Goal: Task Accomplishment & Management: Complete application form

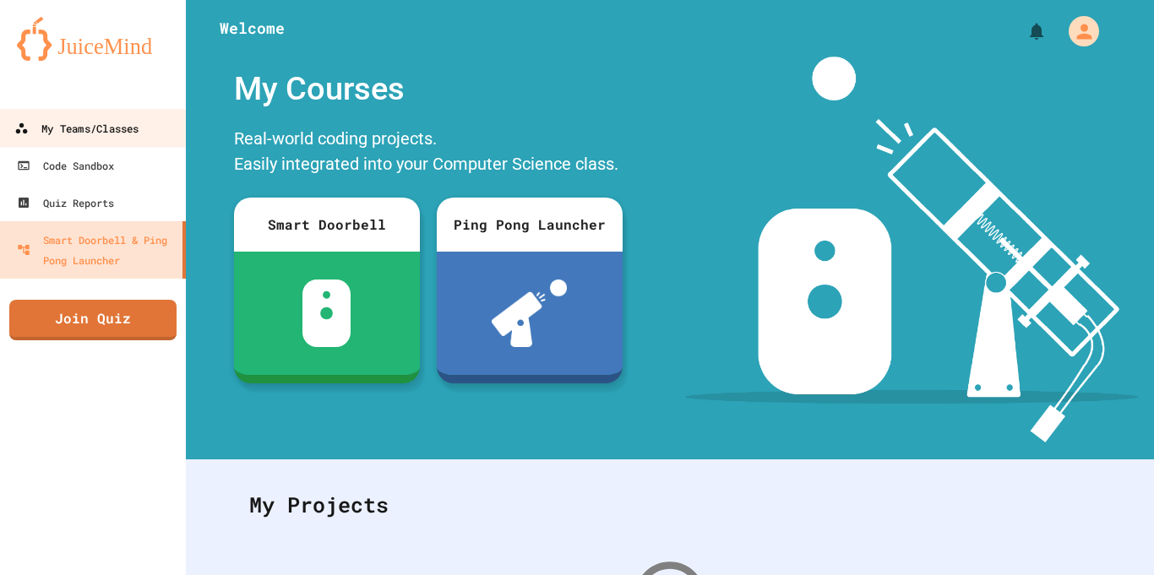
click at [84, 130] on div "My Teams/Classes" at bounding box center [76, 128] width 124 height 21
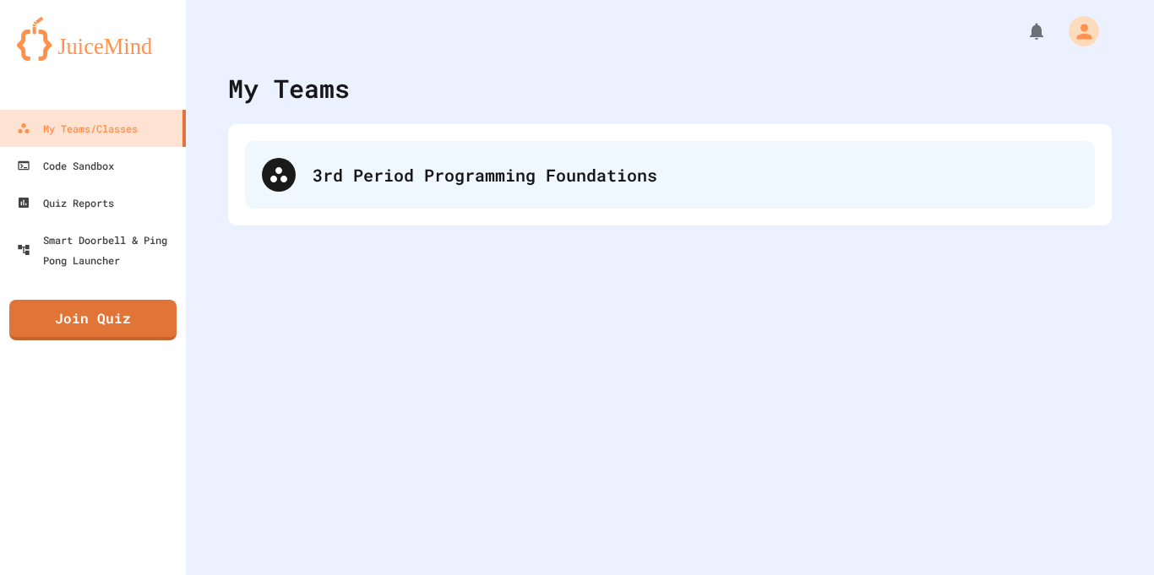
click at [483, 177] on div "3rd Period Programming Foundations" at bounding box center [695, 174] width 765 height 25
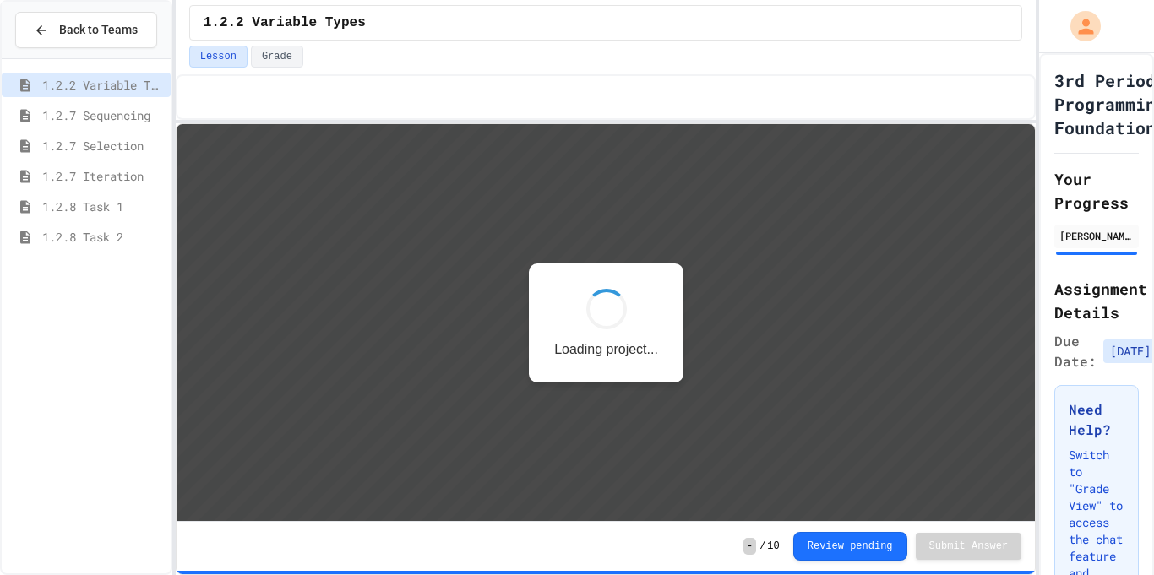
scroll to position [2, 0]
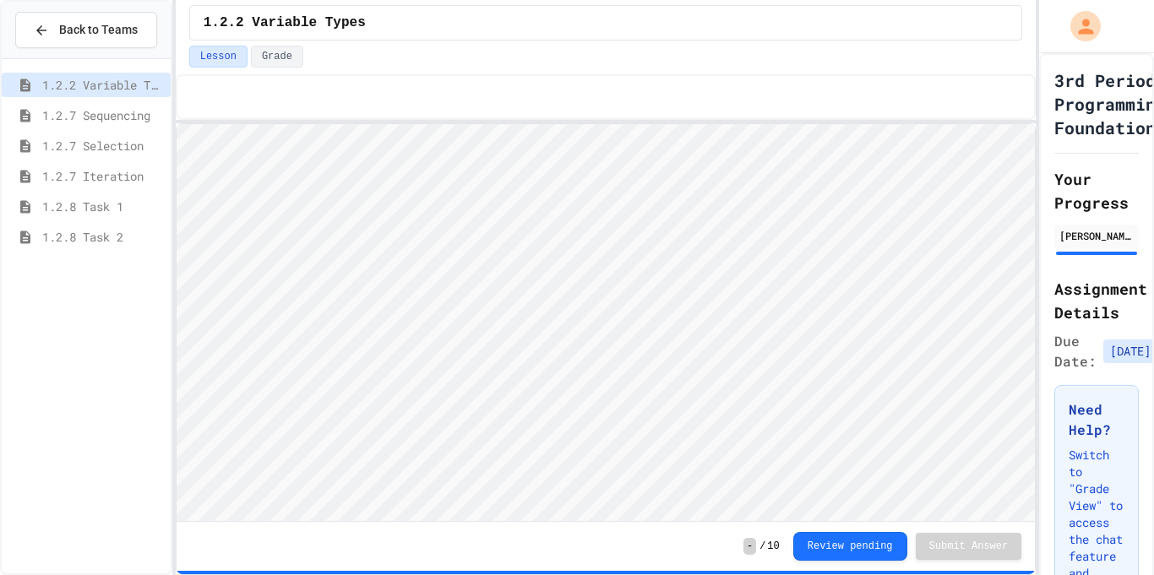
click at [96, 238] on span "1.2.8 Task 2" at bounding box center [103, 237] width 122 height 18
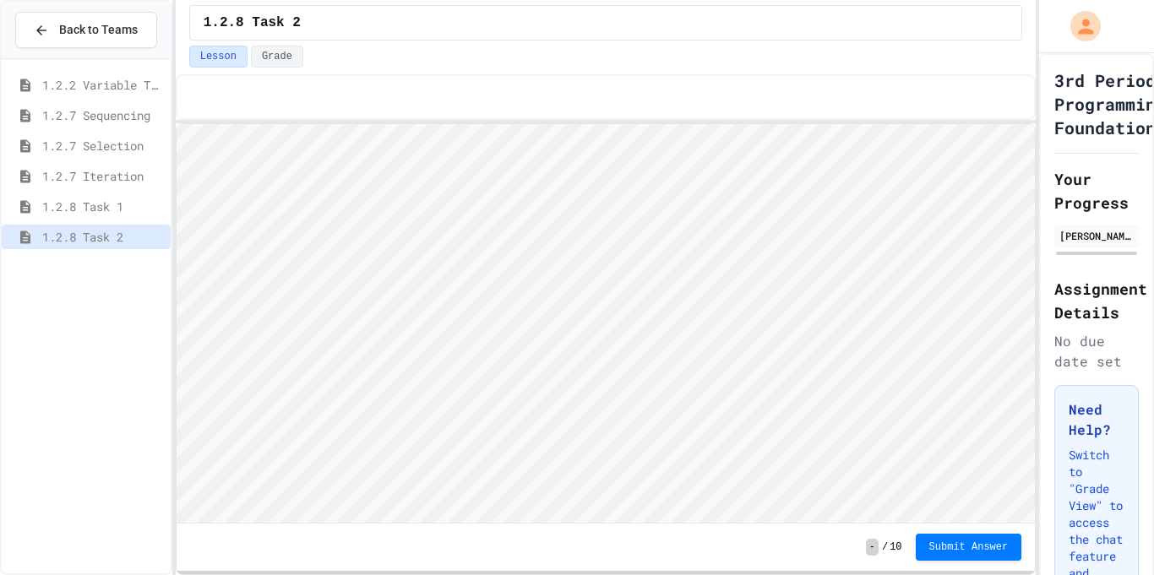
click at [101, 215] on span "1.2.8 Task 1" at bounding box center [103, 207] width 122 height 18
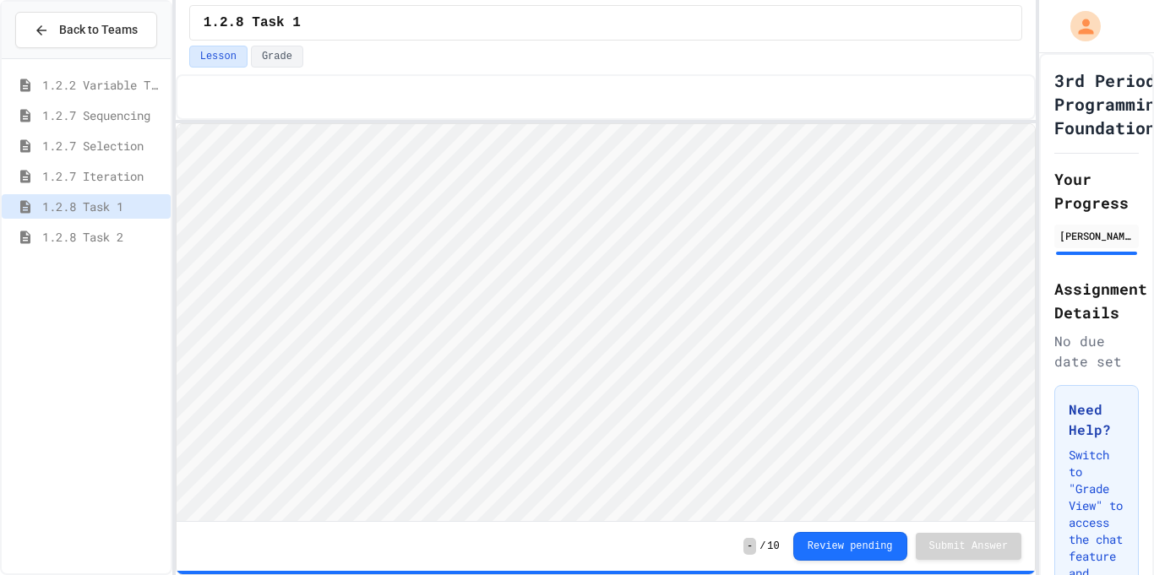
click at [99, 237] on span "1.2.8 Task 2" at bounding box center [103, 237] width 122 height 18
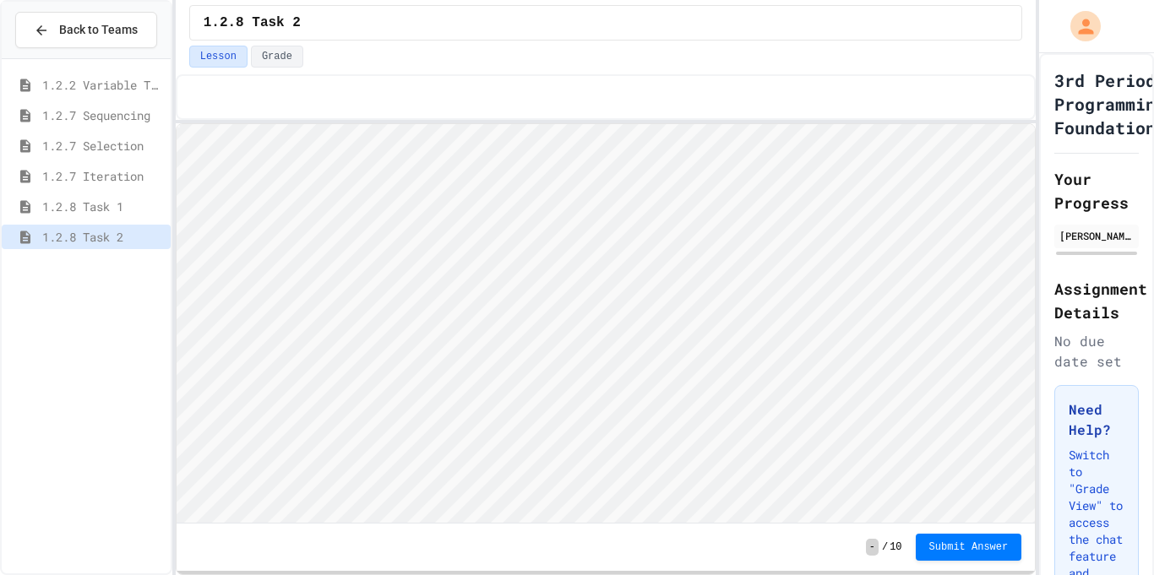
click at [114, 205] on span "1.2.8 Task 1" at bounding box center [103, 207] width 122 height 18
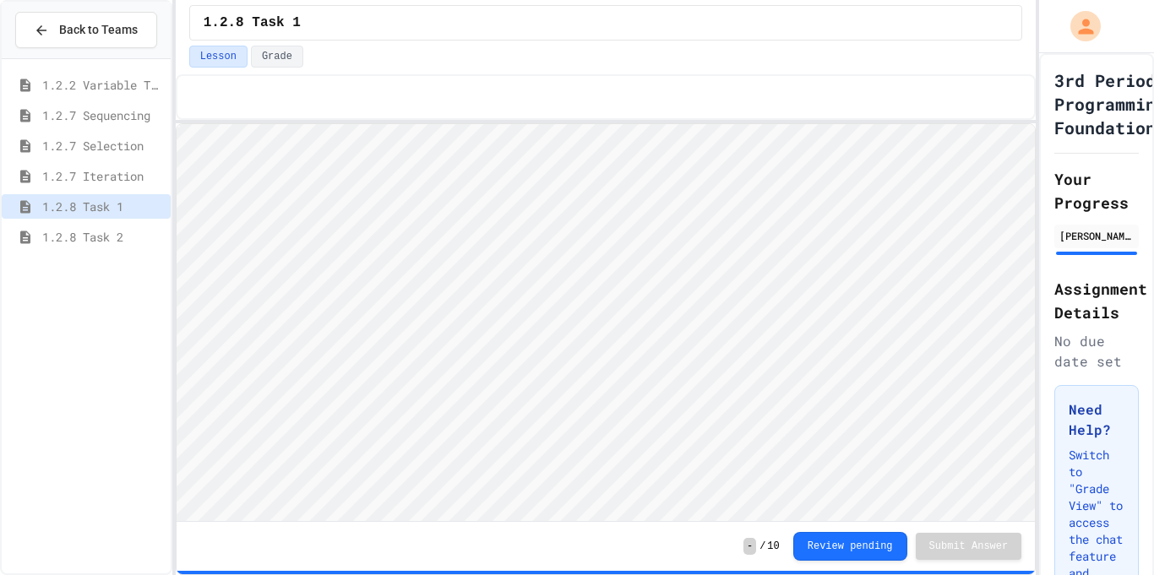
scroll to position [2, 0]
click at [119, 231] on span "1.2.8 Task 2" at bounding box center [103, 237] width 122 height 18
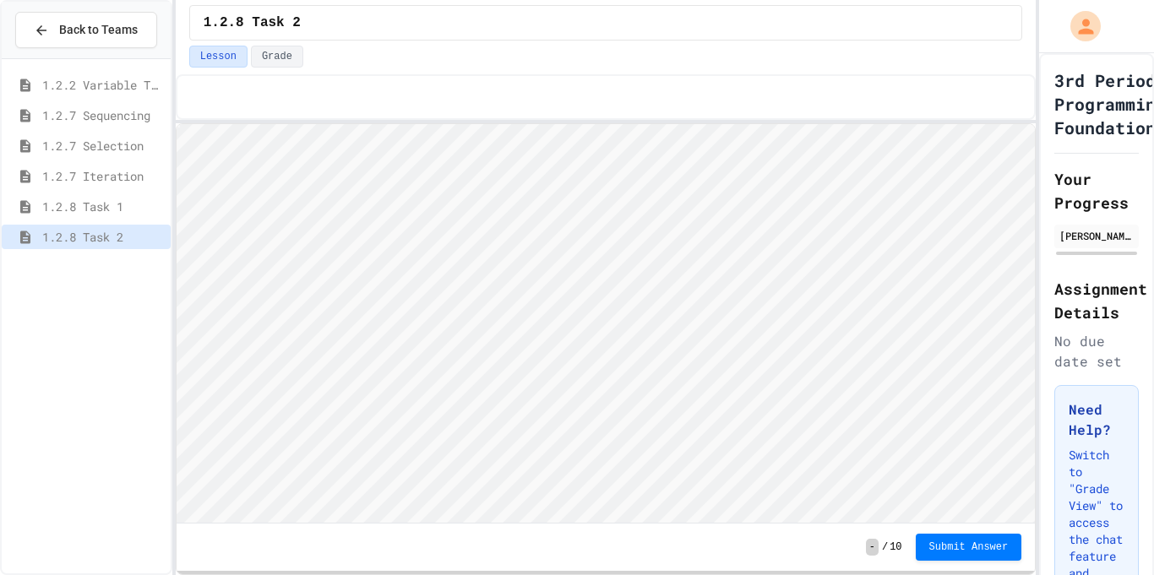
click at [114, 204] on span "1.2.8 Task 1" at bounding box center [103, 207] width 122 height 18
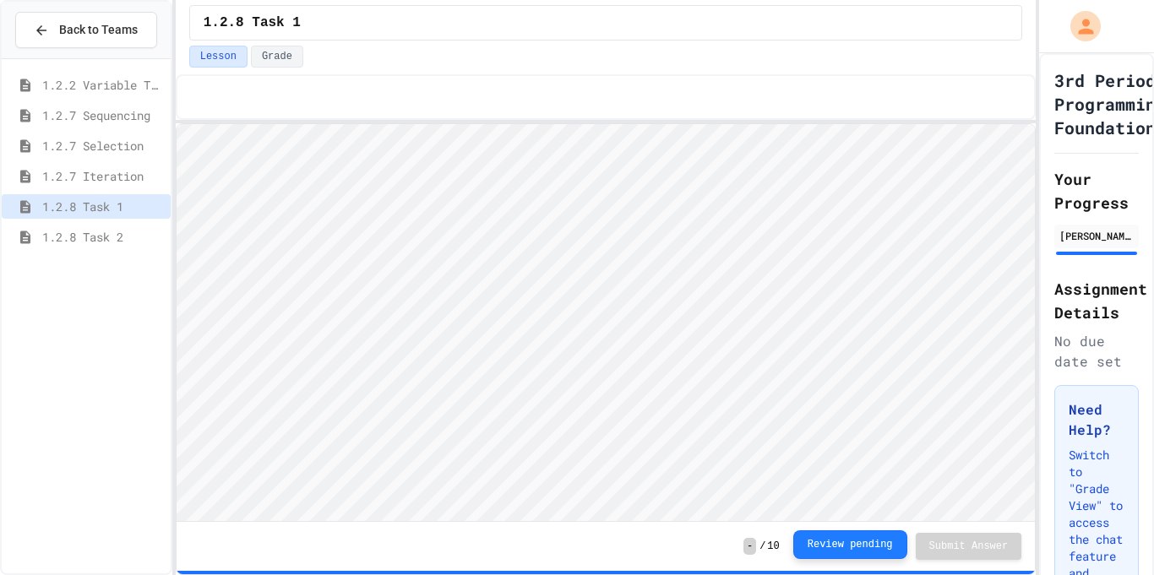
click at [889, 558] on button "Review pending" at bounding box center [850, 545] width 114 height 29
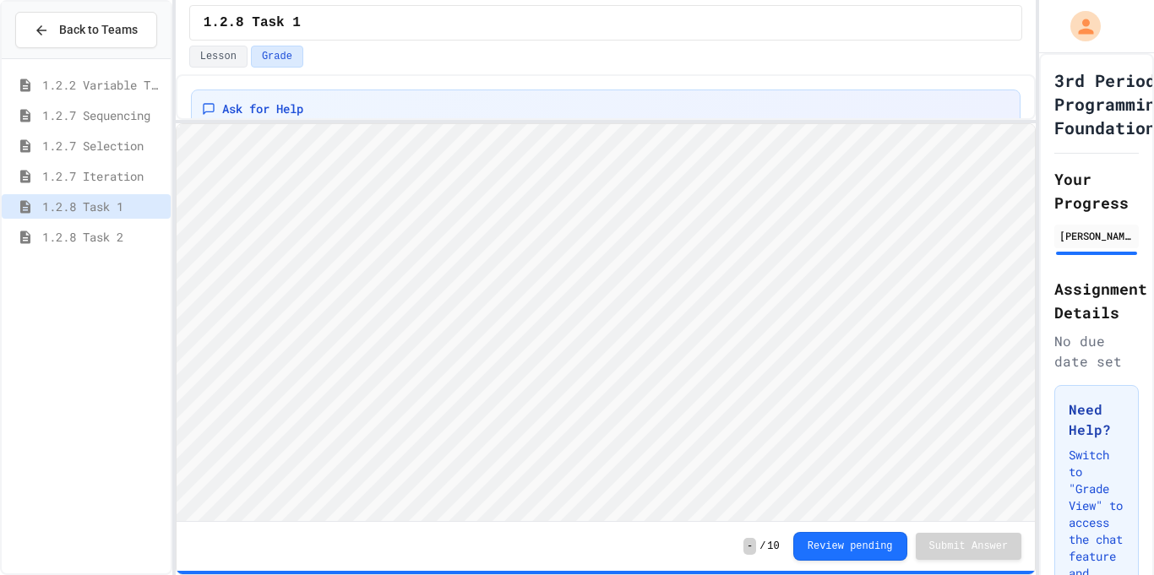
click at [91, 239] on span "1.2.8 Task 2" at bounding box center [103, 237] width 122 height 18
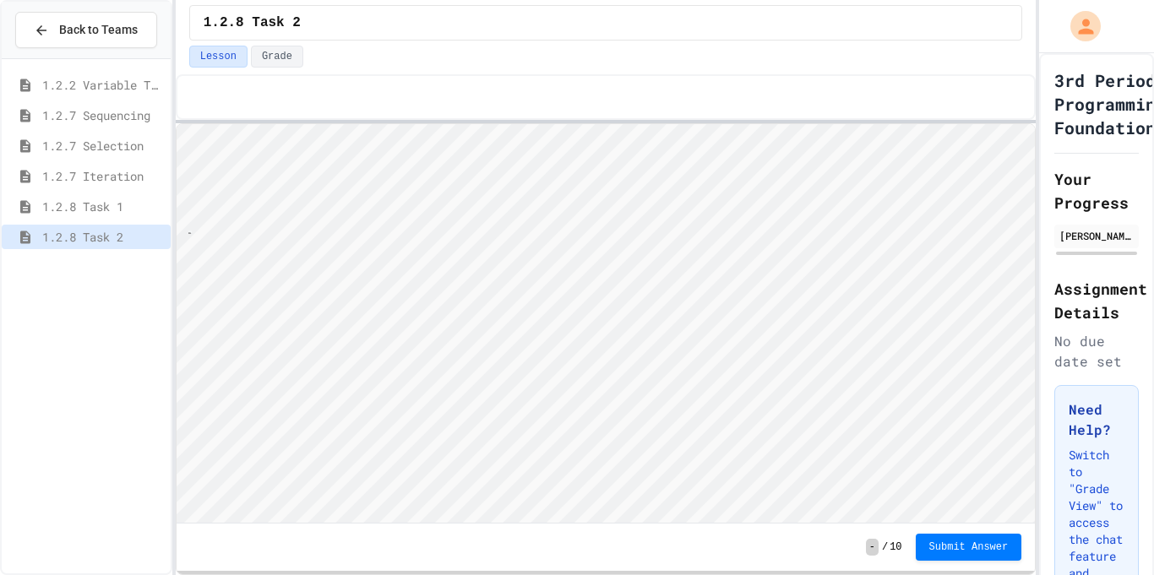
scroll to position [2, 28]
type textarea "*****"
click at [972, 548] on span "Submit Answer" at bounding box center [968, 546] width 79 height 14
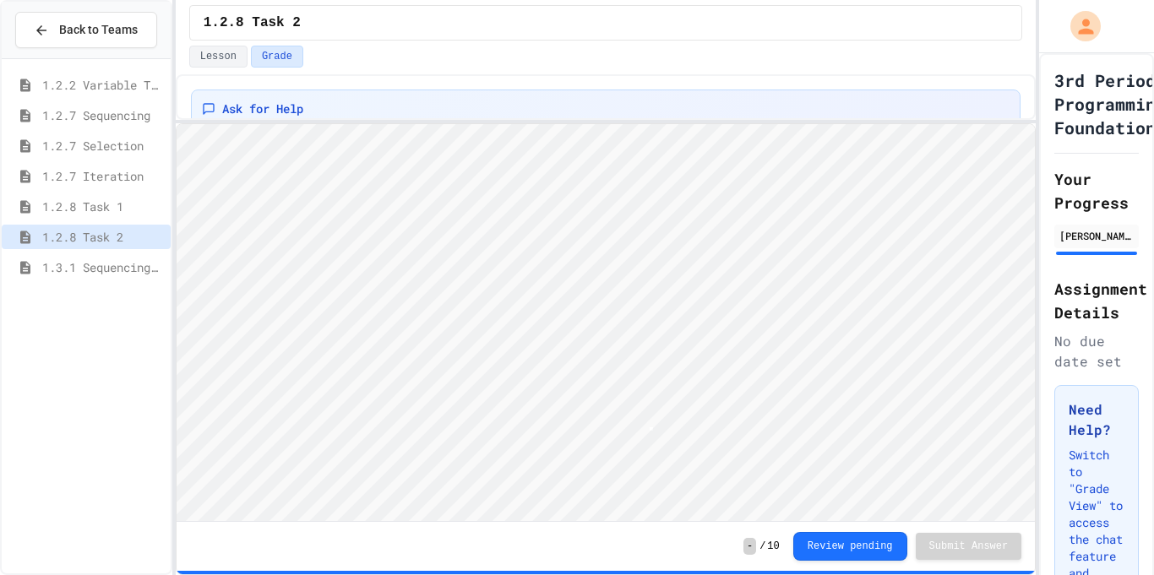
click at [95, 275] on span "1.3.1 Sequencing Patterns/Trends" at bounding box center [103, 267] width 122 height 18
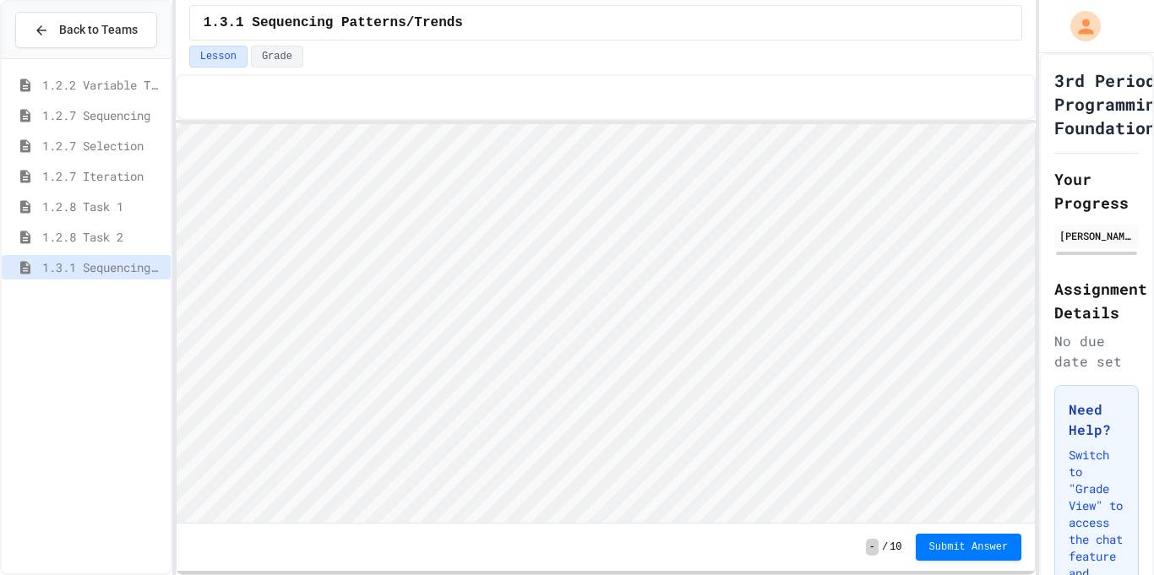
scroll to position [2, 0]
click at [114, 241] on span "1.2.8 Task 2" at bounding box center [103, 237] width 122 height 18
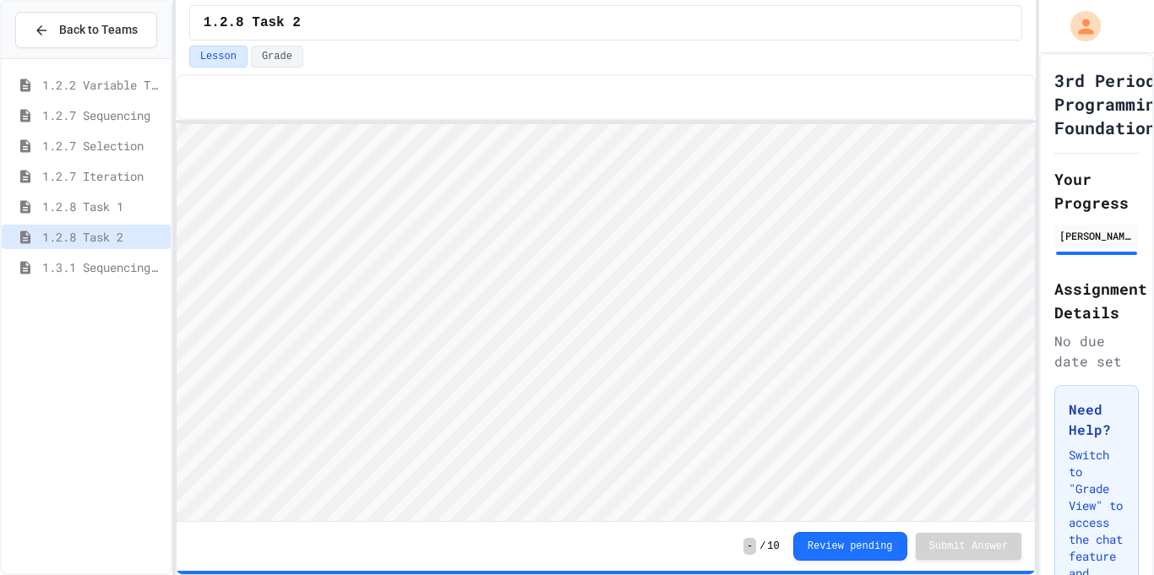
click at [101, 266] on span "1.3.1 Sequencing Patterns/Trends" at bounding box center [103, 267] width 122 height 18
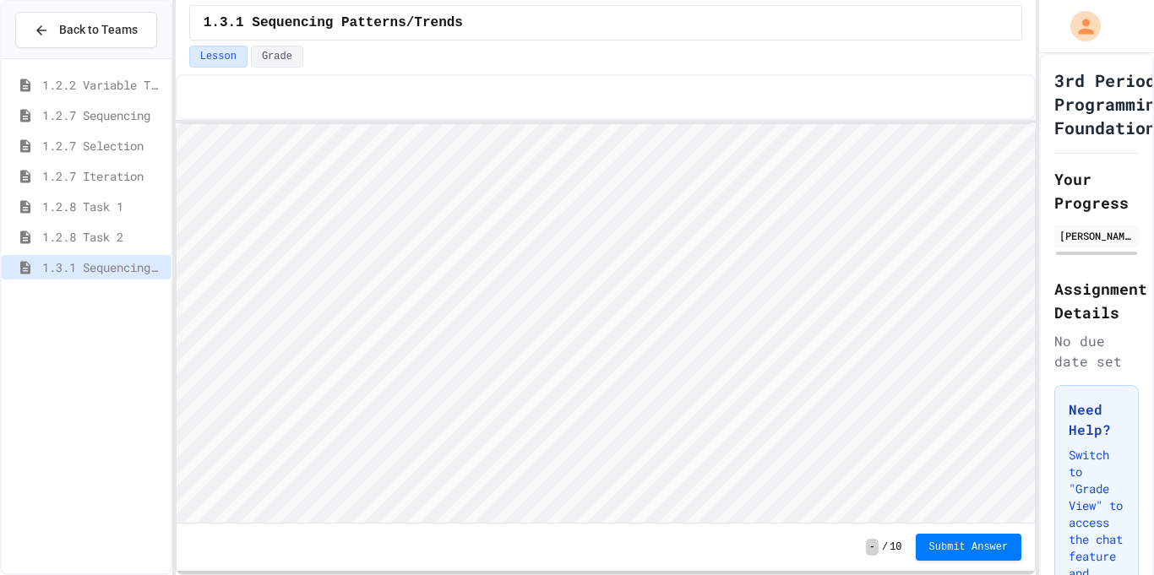
scroll to position [2, 0]
type textarea "******"
click at [992, 547] on span "Submit Answer" at bounding box center [968, 548] width 79 height 14
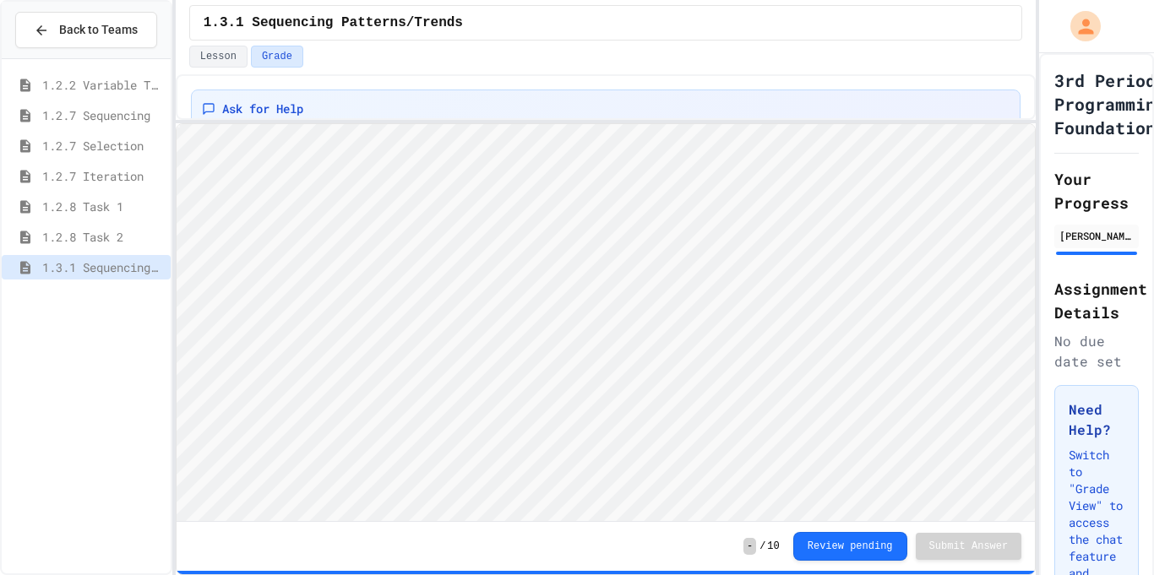
click at [125, 367] on div "1.2.2 Variable Types 1.2.7 Sequencing 1.2.7 Selection 1.2.7 Iteration 1.2.8 Tas…" at bounding box center [86, 316] width 169 height 501
click at [106, 300] on span "1.3.1 Selection Patterns/Trends" at bounding box center [103, 298] width 122 height 18
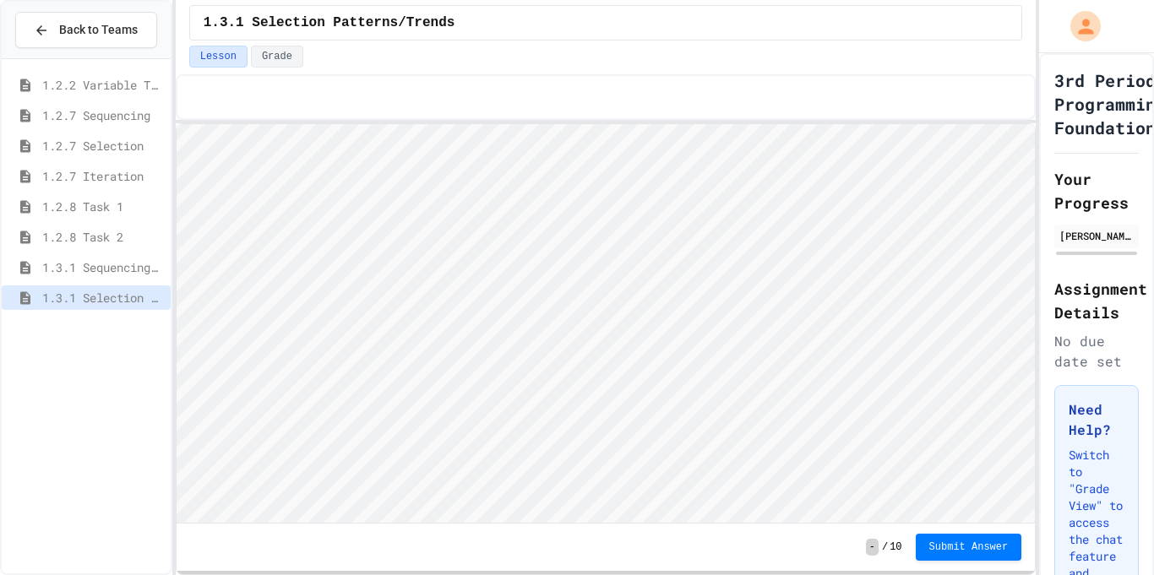
scroll to position [2, 0]
click at [1009, 554] on button "Submit Answer" at bounding box center [969, 545] width 106 height 27
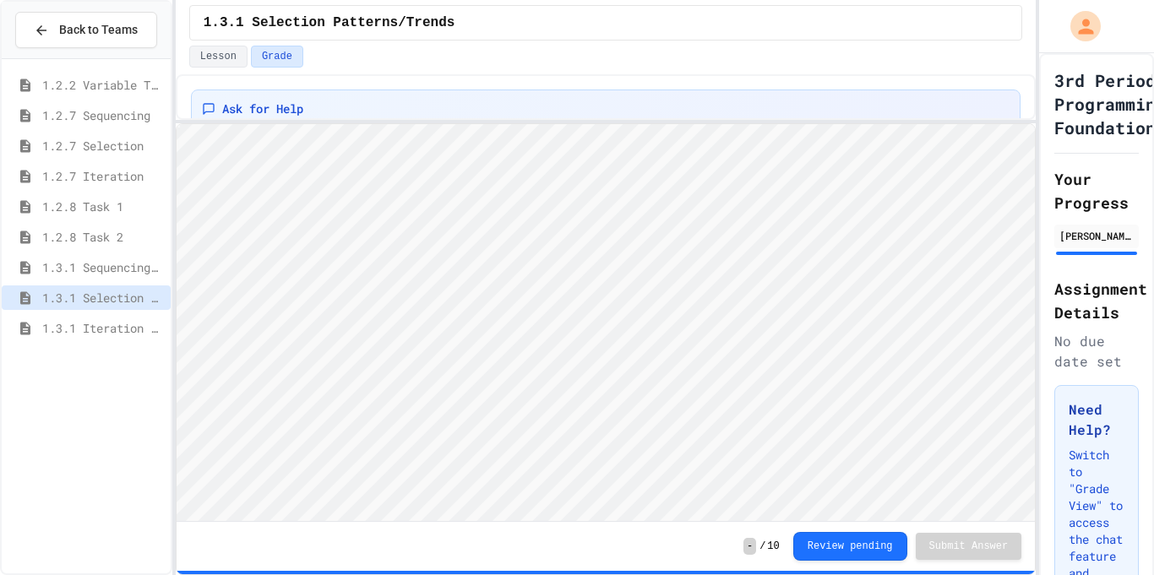
click at [38, 327] on div "1.3.1 Iteration Patterns/Trends" at bounding box center [86, 328] width 169 height 24
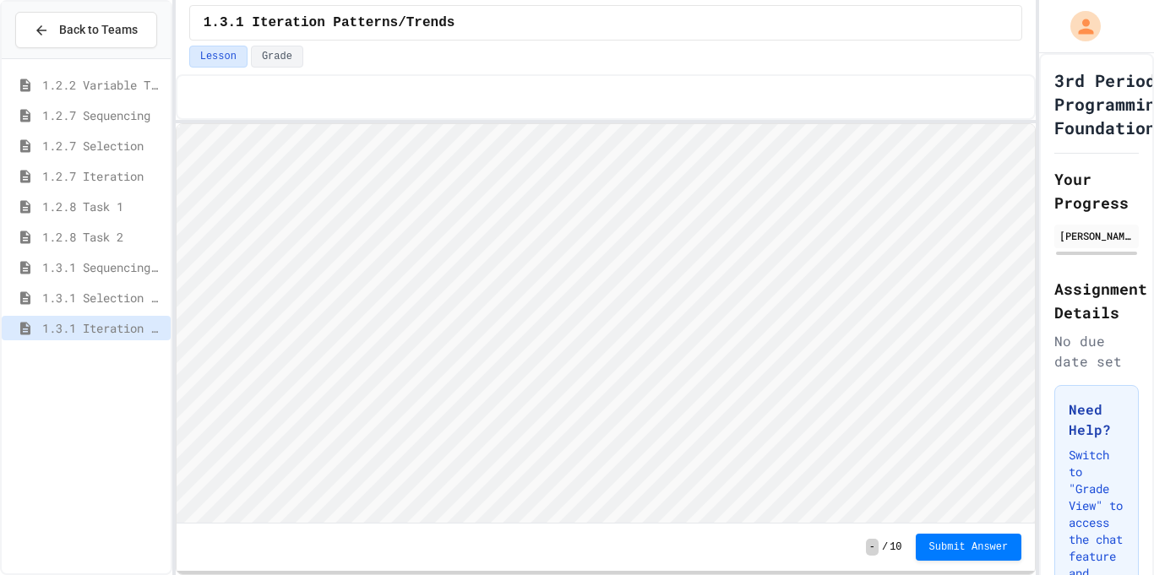
scroll to position [2, 0]
click at [981, 552] on span "Submit Answer" at bounding box center [968, 546] width 79 height 14
